Goal: Task Accomplishment & Management: Use online tool/utility

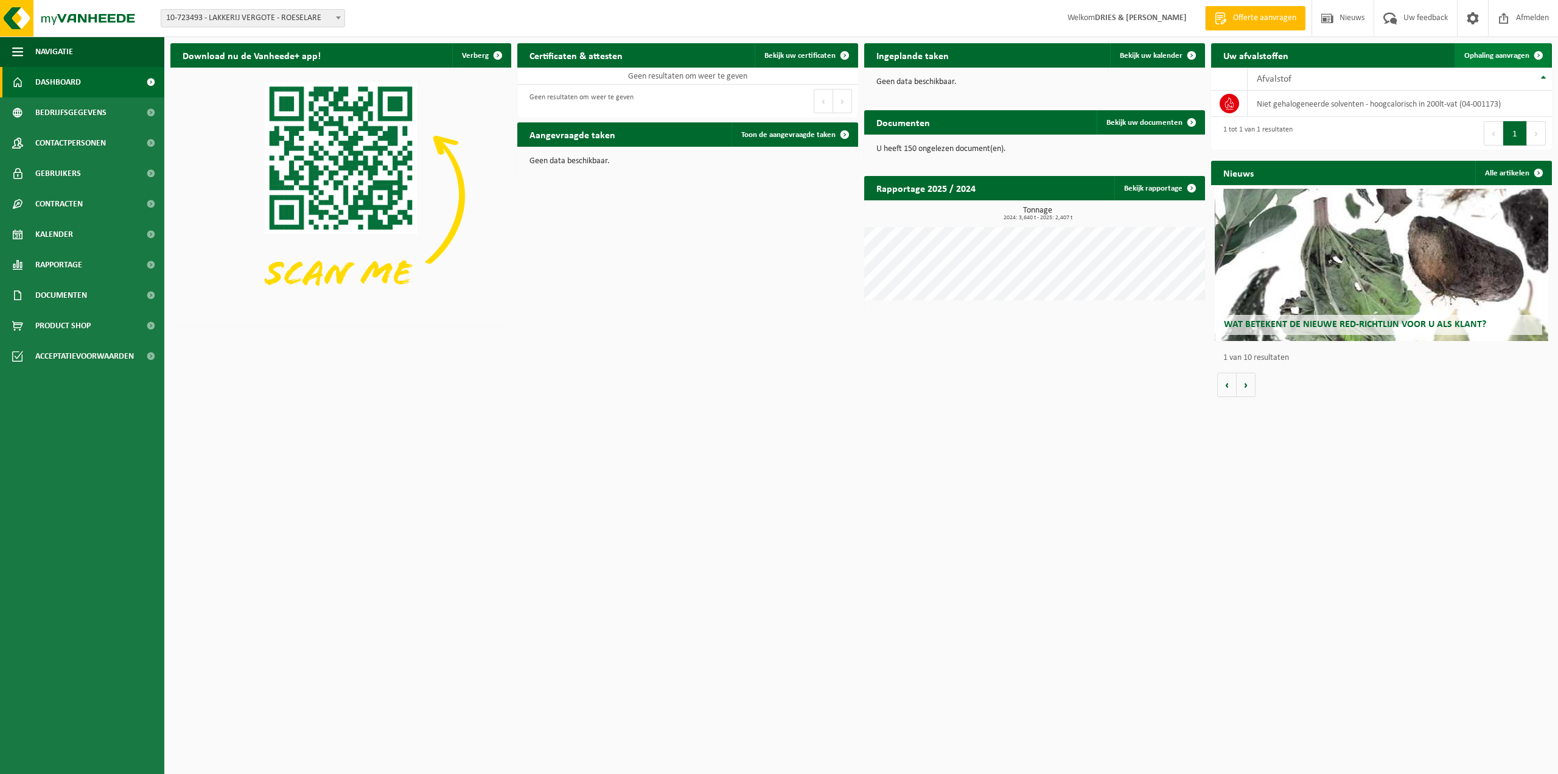
click at [1490, 55] on span "Ophaling aanvragen" at bounding box center [1496, 56] width 65 height 8
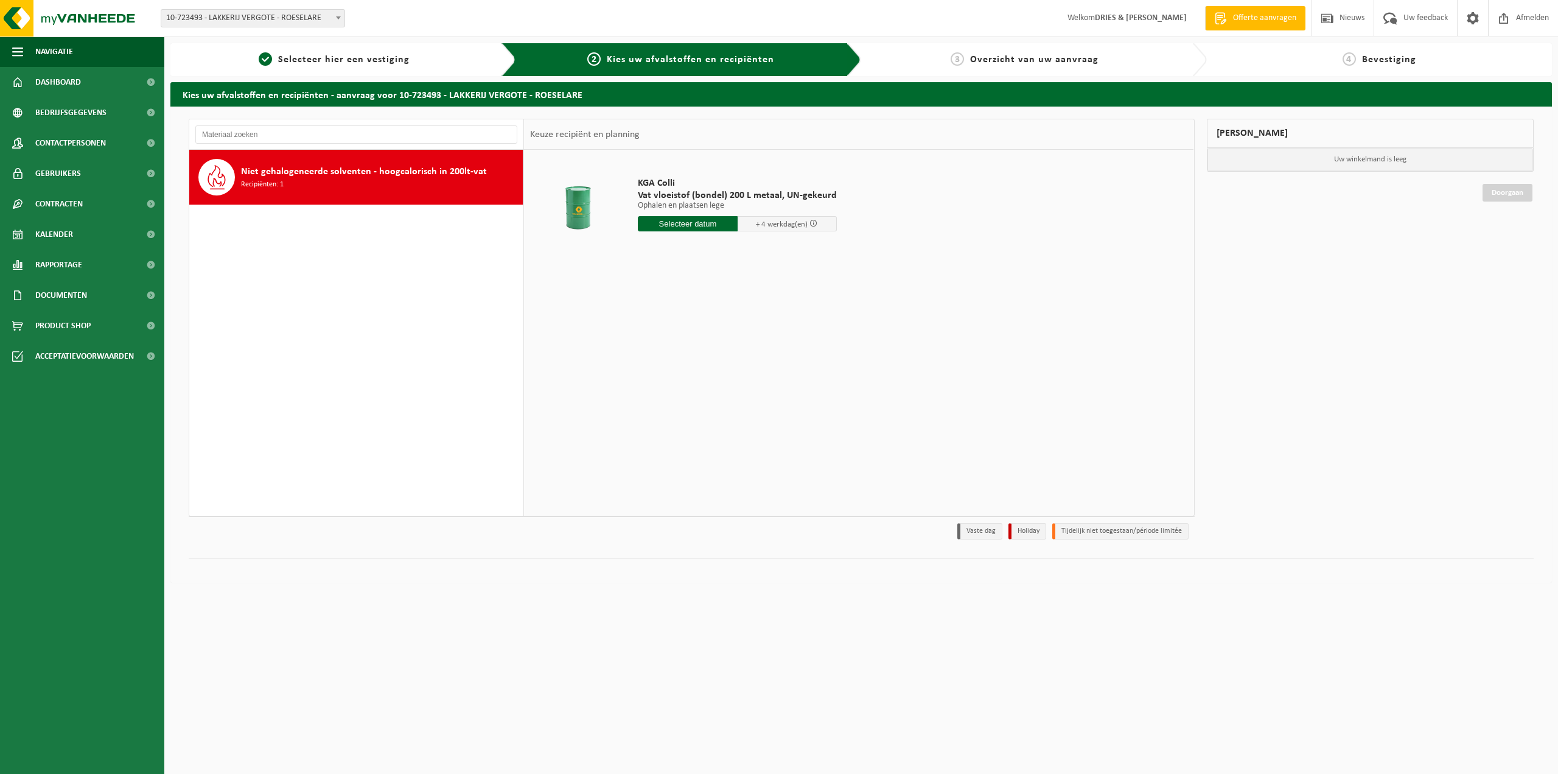
click at [698, 226] on input "text" at bounding box center [688, 223] width 100 height 15
click at [713, 317] on div "9" at bounding box center [713, 311] width 21 height 19
type input "Van 2025-10-09"
click at [727, 249] on input "5" at bounding box center [688, 246] width 100 height 16
type input "4"
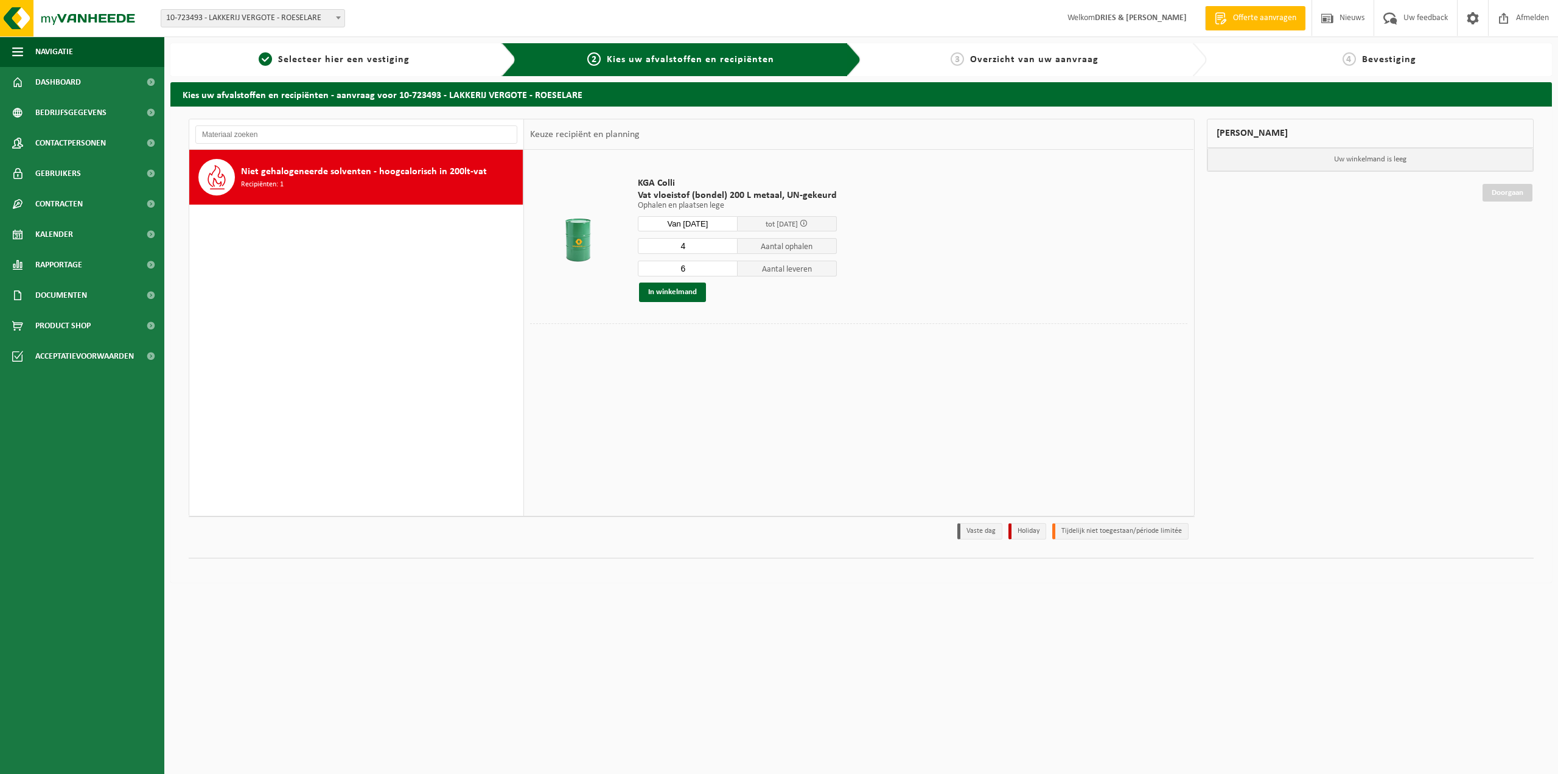
click at [727, 249] on input "4" at bounding box center [688, 246] width 100 height 16
click at [728, 271] on input "5" at bounding box center [688, 269] width 100 height 16
type input "4"
click at [728, 271] on input "4" at bounding box center [688, 269] width 100 height 16
click at [685, 288] on button "In winkelmand" at bounding box center [672, 291] width 67 height 19
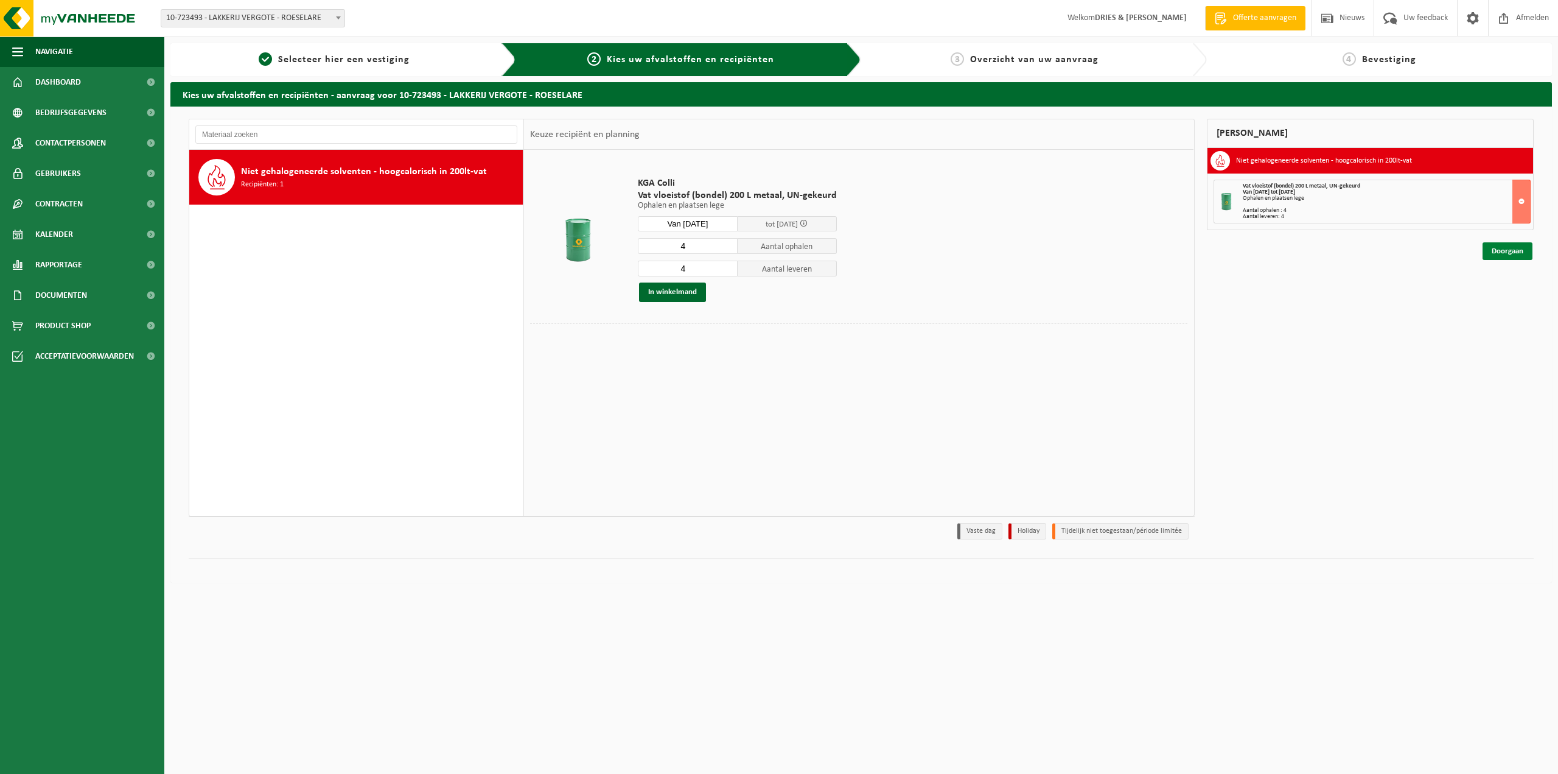
click at [1496, 243] on link "Doorgaan" at bounding box center [1508, 251] width 50 height 18
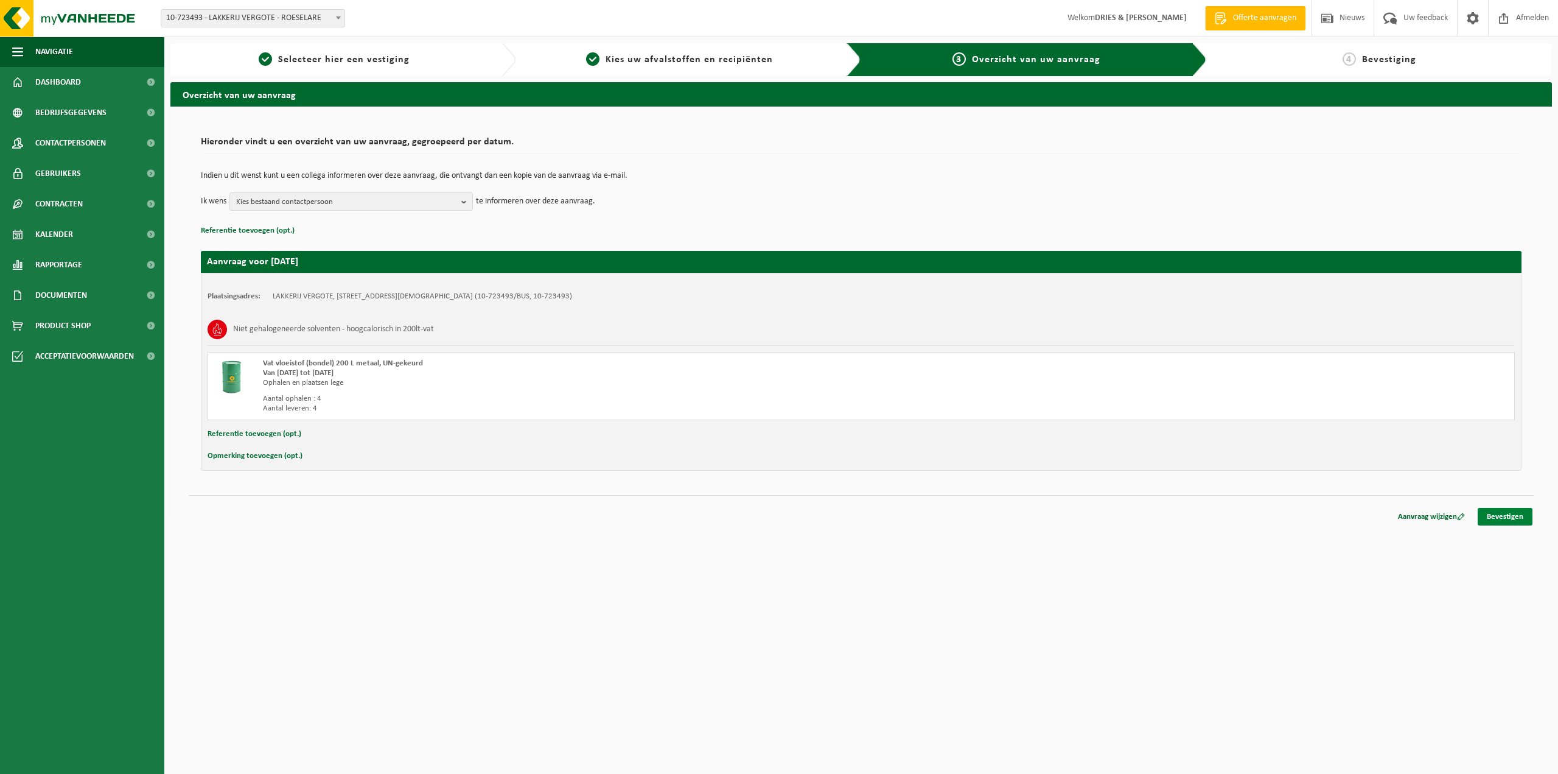
click at [1506, 514] on link "Bevestigen" at bounding box center [1505, 517] width 55 height 18
